Goal: Task Accomplishment & Management: Manage account settings

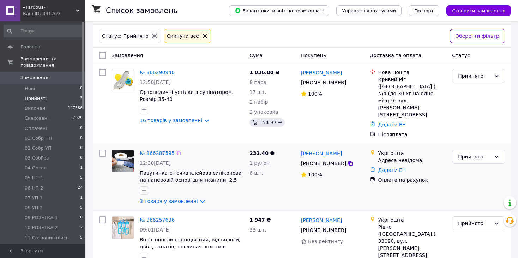
scroll to position [49, 0]
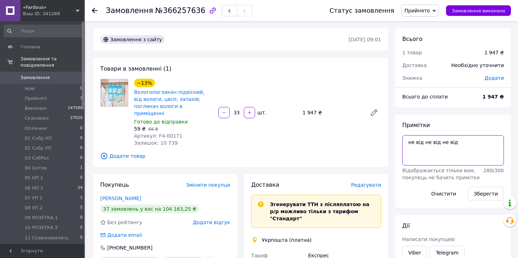
drag, startPoint x: 470, startPoint y: 143, endPoint x: 369, endPoint y: 143, distance: 100.7
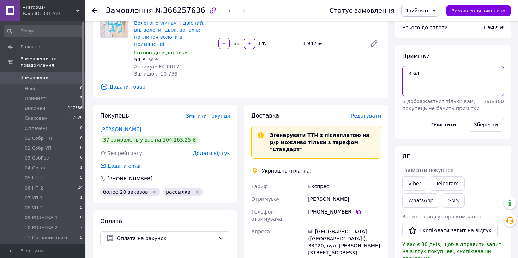
scroll to position [71, 0]
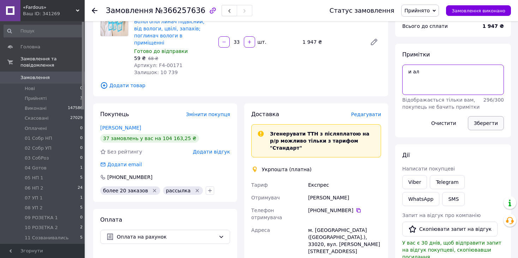
type textarea "и ал"
click at [489, 119] on button "Зберегти" at bounding box center [486, 123] width 36 height 14
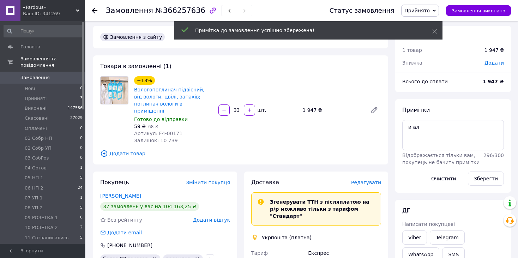
scroll to position [0, 0]
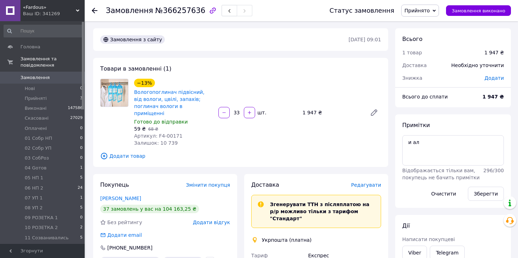
drag, startPoint x: 240, startPoint y: 109, endPoint x: 233, endPoint y: 109, distance: 6.7
click at [234, 110] on input "33" at bounding box center [236, 112] width 11 height 5
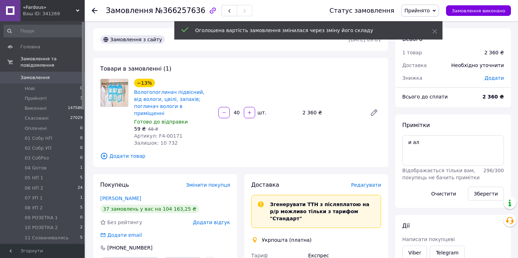
type input "40"
drag, startPoint x: 305, startPoint y: 136, endPoint x: 310, endPoint y: 135, distance: 5.0
click at [306, 136] on div "−13% Вологопоглинач підвісний, від вологи, цвілі, запахів; поглинач вологи в пр…" at bounding box center [257, 112] width 253 height 71
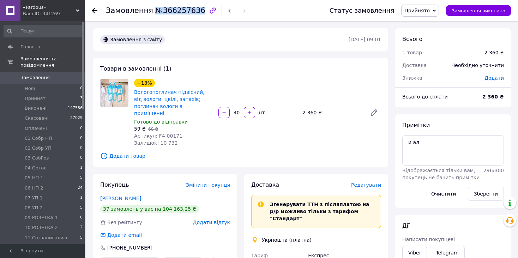
drag, startPoint x: 192, startPoint y: 11, endPoint x: 151, endPoint y: 10, distance: 41.3
click at [155, 10] on span "№366257636" at bounding box center [180, 10] width 50 height 8
copy span "№366257636"
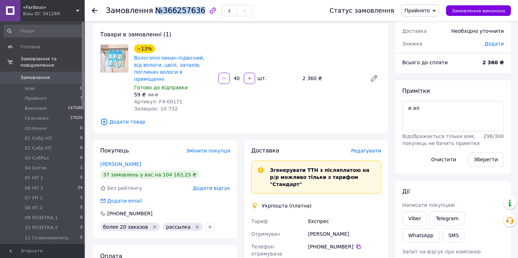
scroll to position [35, 0]
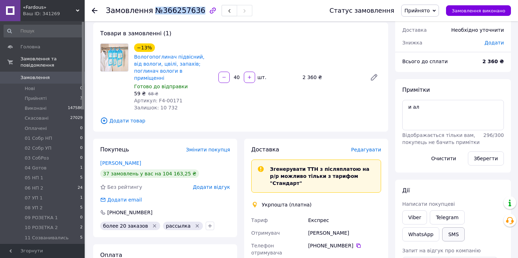
click at [443, 234] on button "SMS" at bounding box center [454, 234] width 23 height 14
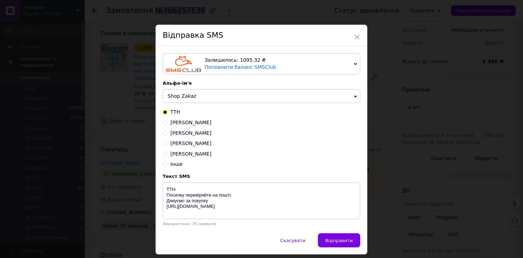
click at [174, 155] on span "Захар" at bounding box center [191, 154] width 41 height 6
click at [168, 155] on input "Захар" at bounding box center [165, 153] width 5 height 5
radio input "true"
radio input "false"
click at [189, 191] on textarea "До сплати грн UA553220010000026002320029582 ЕРДПУ 2901925597 Аль-Лахам Захір За…" at bounding box center [262, 201] width 198 height 37
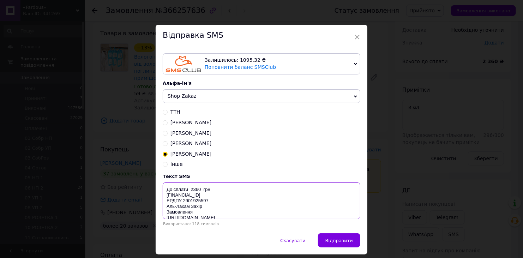
click at [201, 215] on textarea "До сплати 2360 грн UA553220010000026002320029582 ЕРДПУ 2901925597 Аль-Лахам Зах…" at bounding box center [262, 201] width 198 height 37
paste textarea "№366257636"
type textarea "До сплати 2360 грн UA553220010000026002320029582 ЕРДПУ 2901925597 Аль-Лахам Зах…"
click at [347, 239] on span "Відправити" at bounding box center [340, 240] width 28 height 5
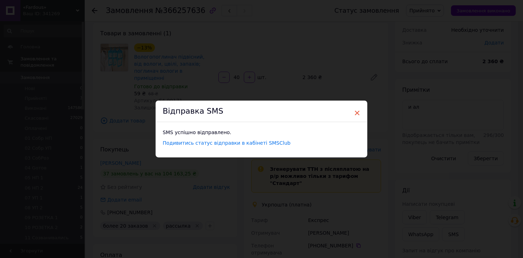
click at [358, 110] on span "×" at bounding box center [357, 113] width 6 height 12
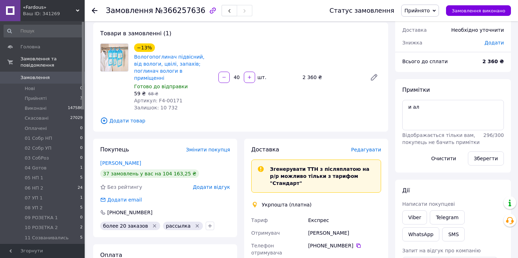
click at [432, 6] on span "Прийнято" at bounding box center [421, 11] width 38 height 12
click at [438, 54] on li "11 Созванивались" at bounding box center [432, 56] width 61 height 11
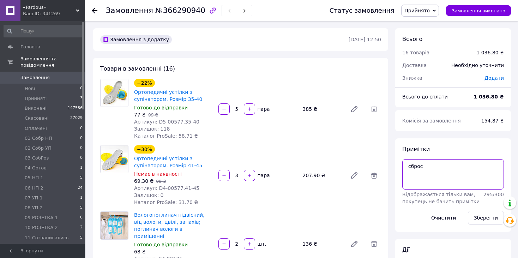
click at [432, 160] on textarea "сброс" at bounding box center [454, 174] width 102 height 30
type textarea "сброс сброс"
drag, startPoint x: 487, startPoint y: 221, endPoint x: 414, endPoint y: 164, distance: 92.1
click at [487, 221] on button "Зберегти" at bounding box center [486, 218] width 36 height 14
